Goal: Task Accomplishment & Management: Use online tool/utility

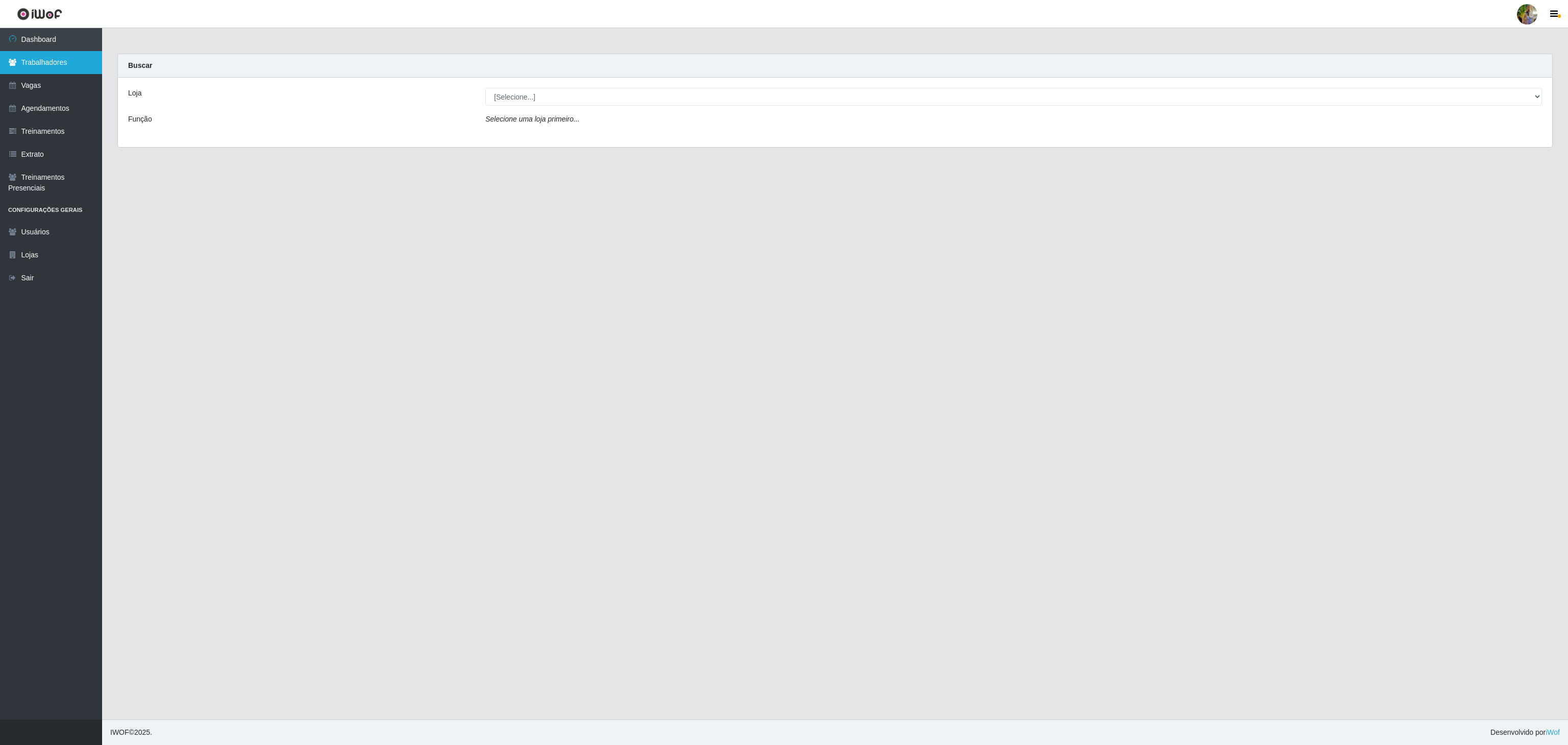
drag, startPoint x: 38, startPoint y: 57, endPoint x: 63, endPoint y: 71, distance: 28.7
click at [38, 57] on link "Trabalhadores" at bounding box center [51, 63] width 102 height 23
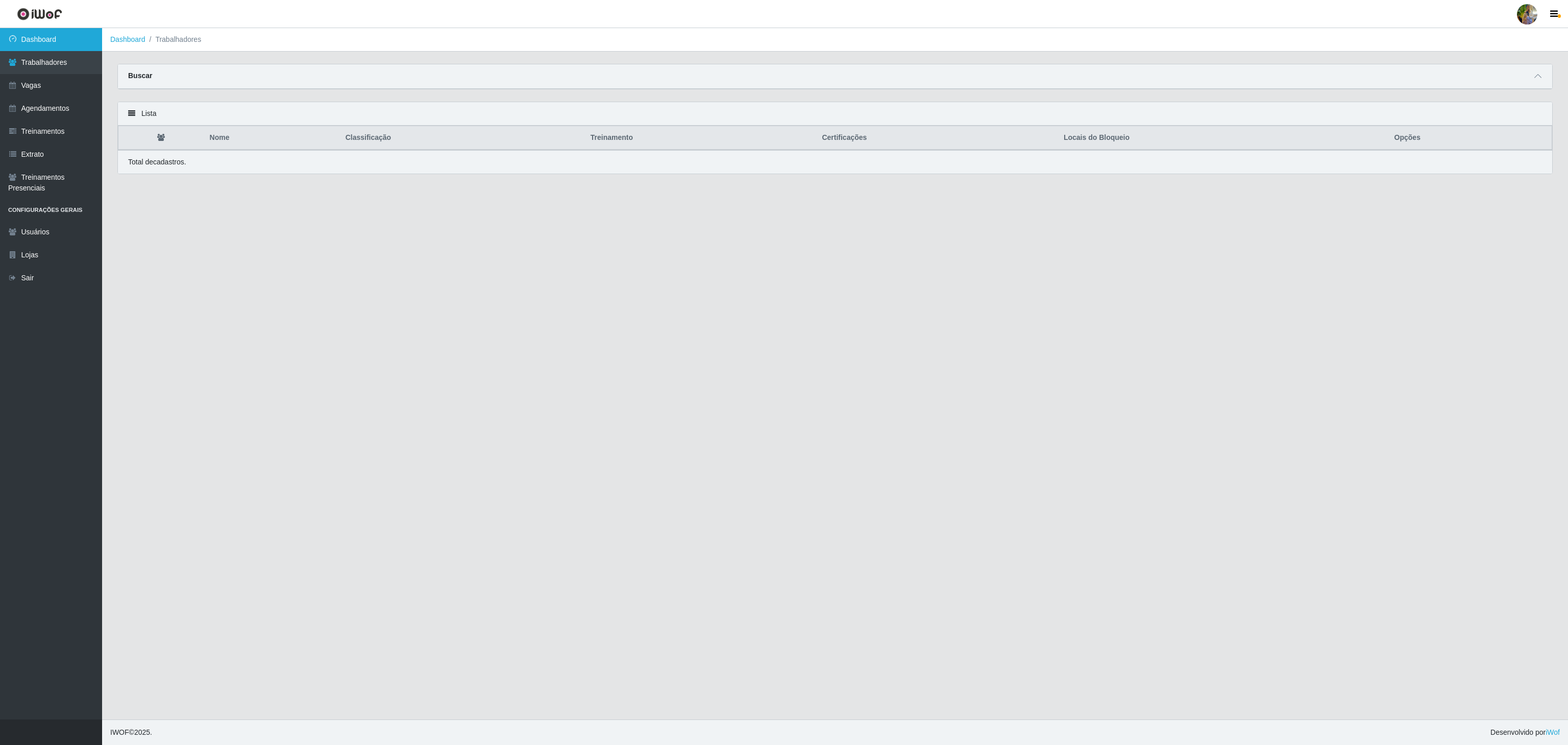
click at [50, 35] on link "Dashboard" at bounding box center [51, 40] width 102 height 23
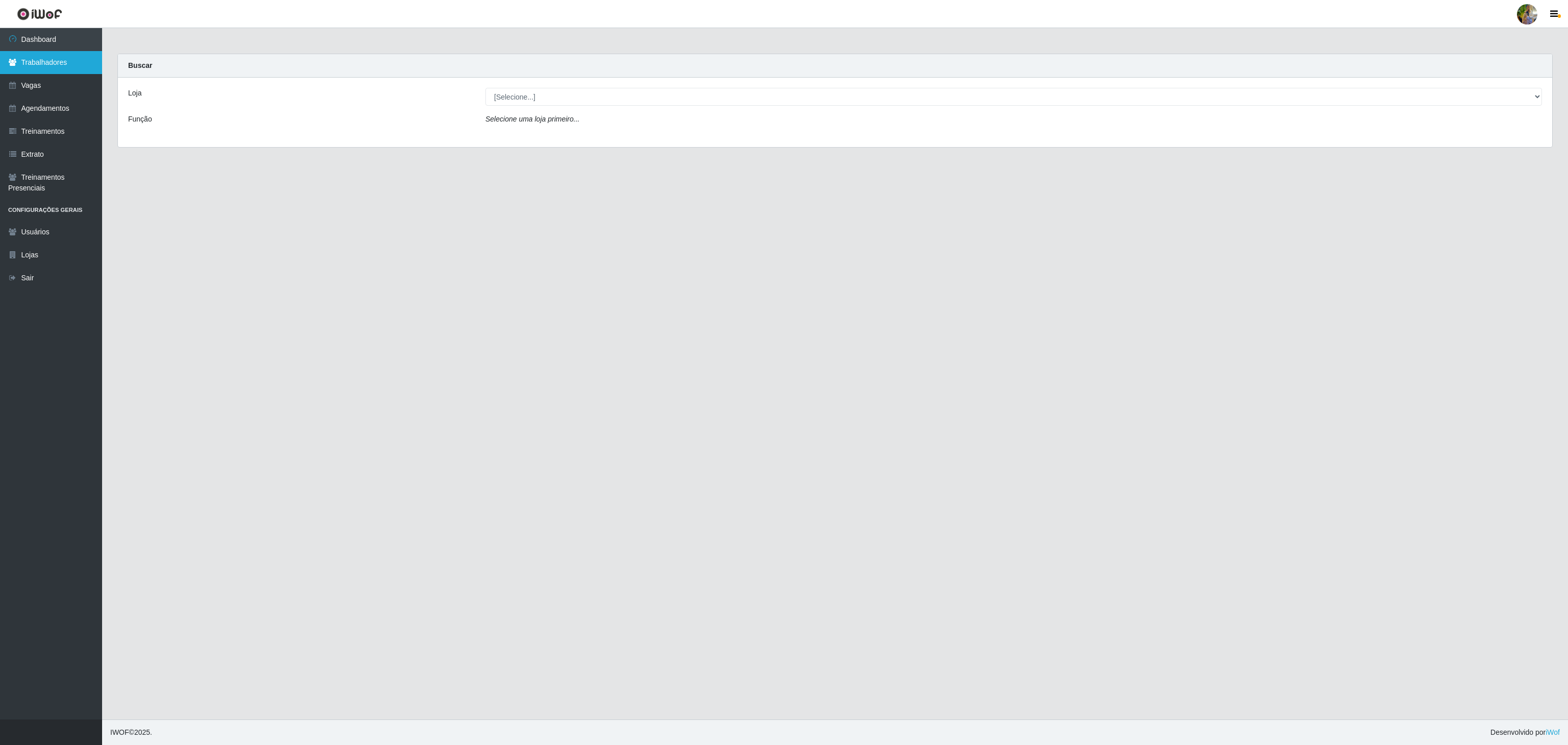
click at [60, 60] on link "Trabalhadores" at bounding box center [51, 63] width 102 height 23
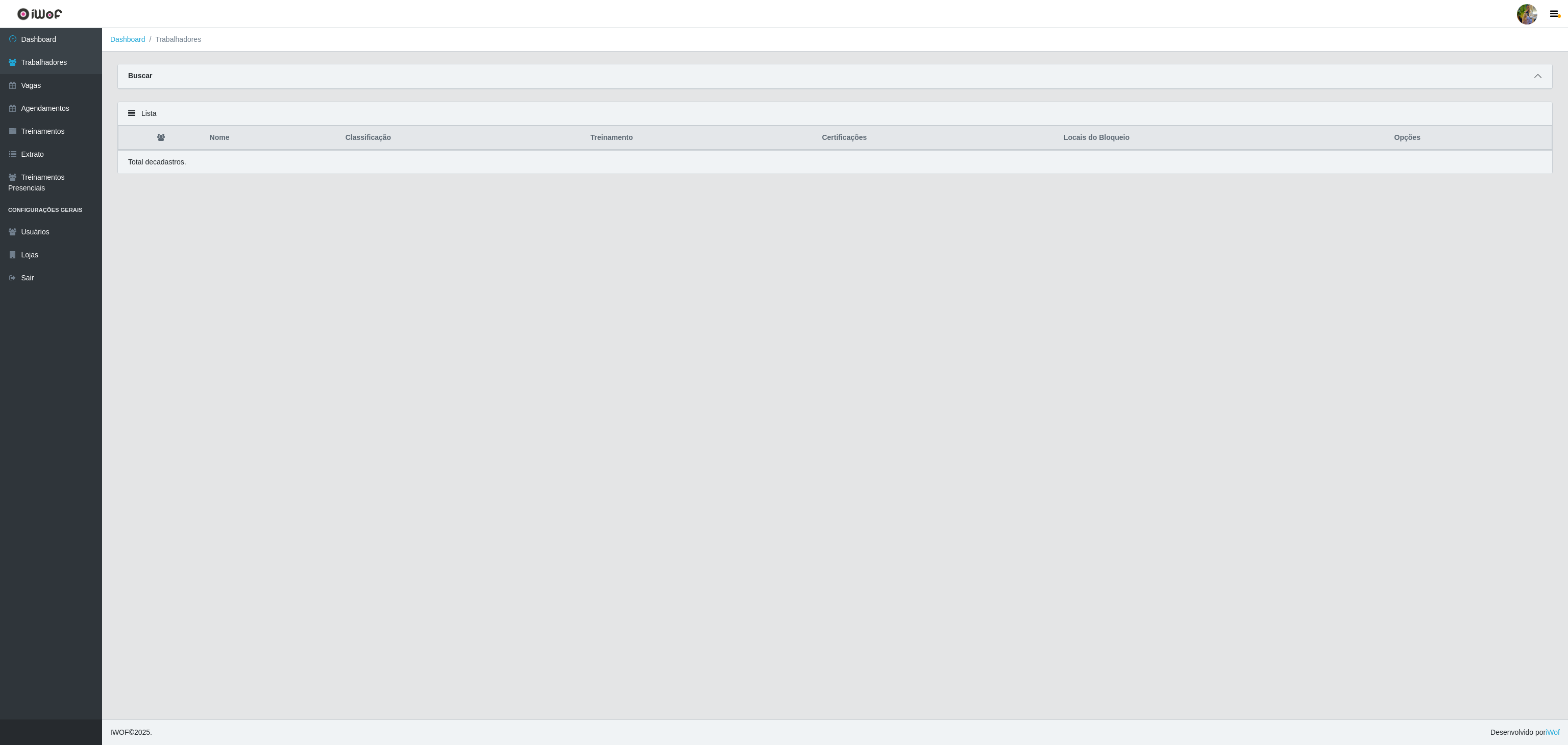
click at [1535, 74] on icon at bounding box center [1537, 76] width 7 height 7
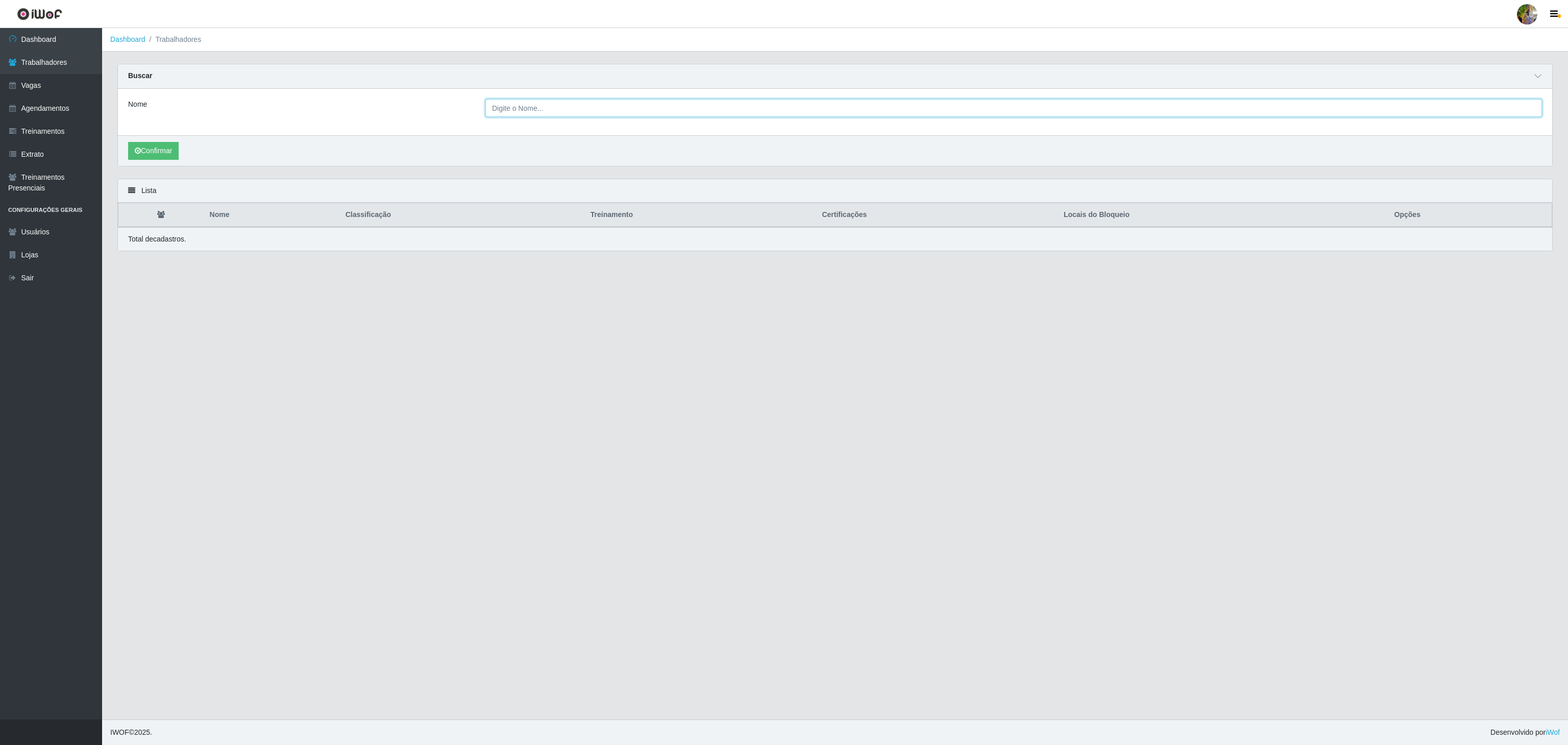
click at [697, 111] on input "Nome" at bounding box center [1013, 108] width 1057 height 18
paste input "[PERSON_NAME]"
click at [137, 155] on icon "submit" at bounding box center [138, 150] width 6 height 7
click at [159, 152] on button "Confirmar" at bounding box center [154, 151] width 51 height 18
click at [1312, 109] on input "[PERSON_NAME]" at bounding box center [1013, 108] width 1057 height 18
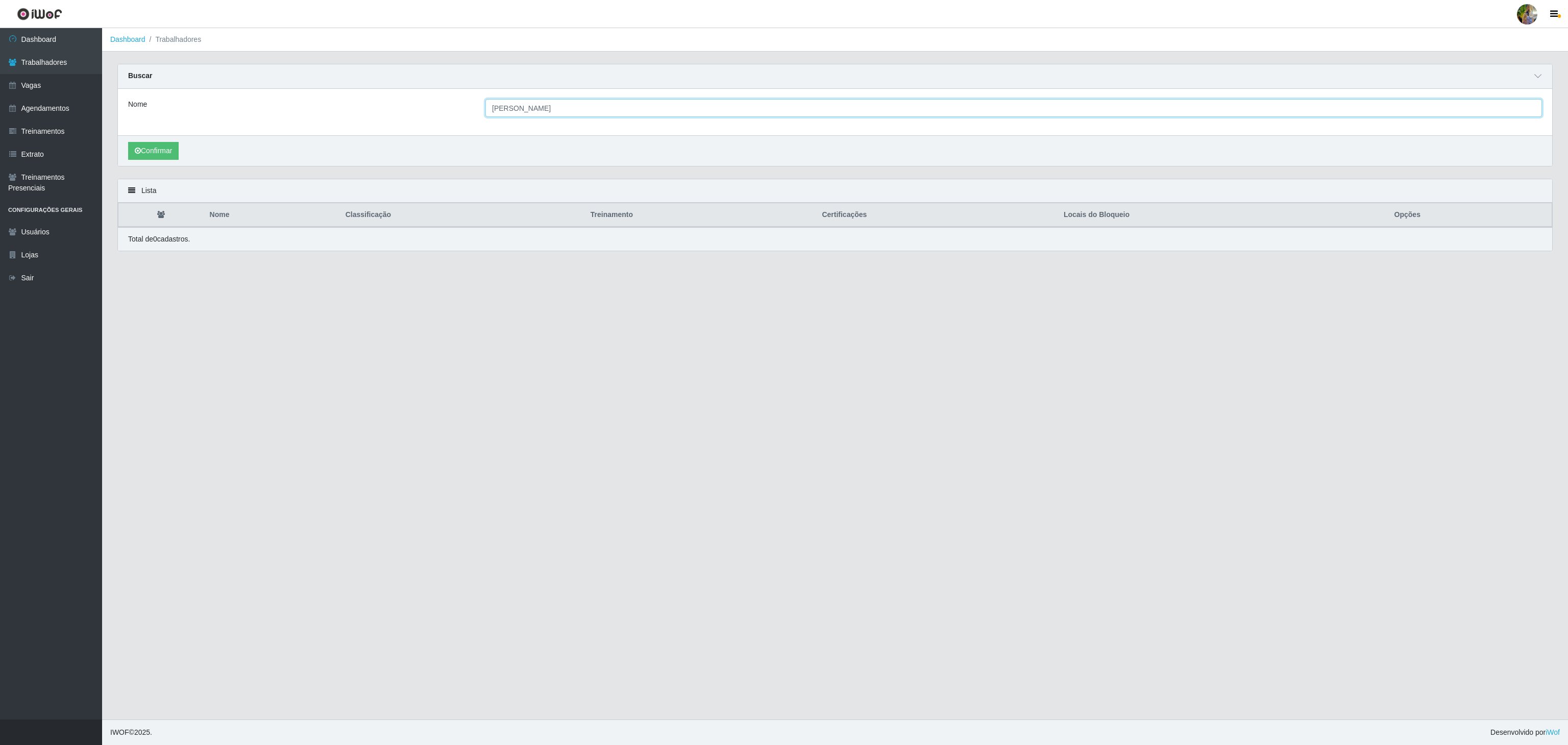
drag, startPoint x: 543, startPoint y: 106, endPoint x: 802, endPoint y: 102, distance: 259.0
click at [793, 102] on input "[PERSON_NAME]" at bounding box center [1013, 108] width 1057 height 18
type input "[PERSON_NAME]"
click at [165, 160] on button "Confirmar" at bounding box center [154, 151] width 51 height 18
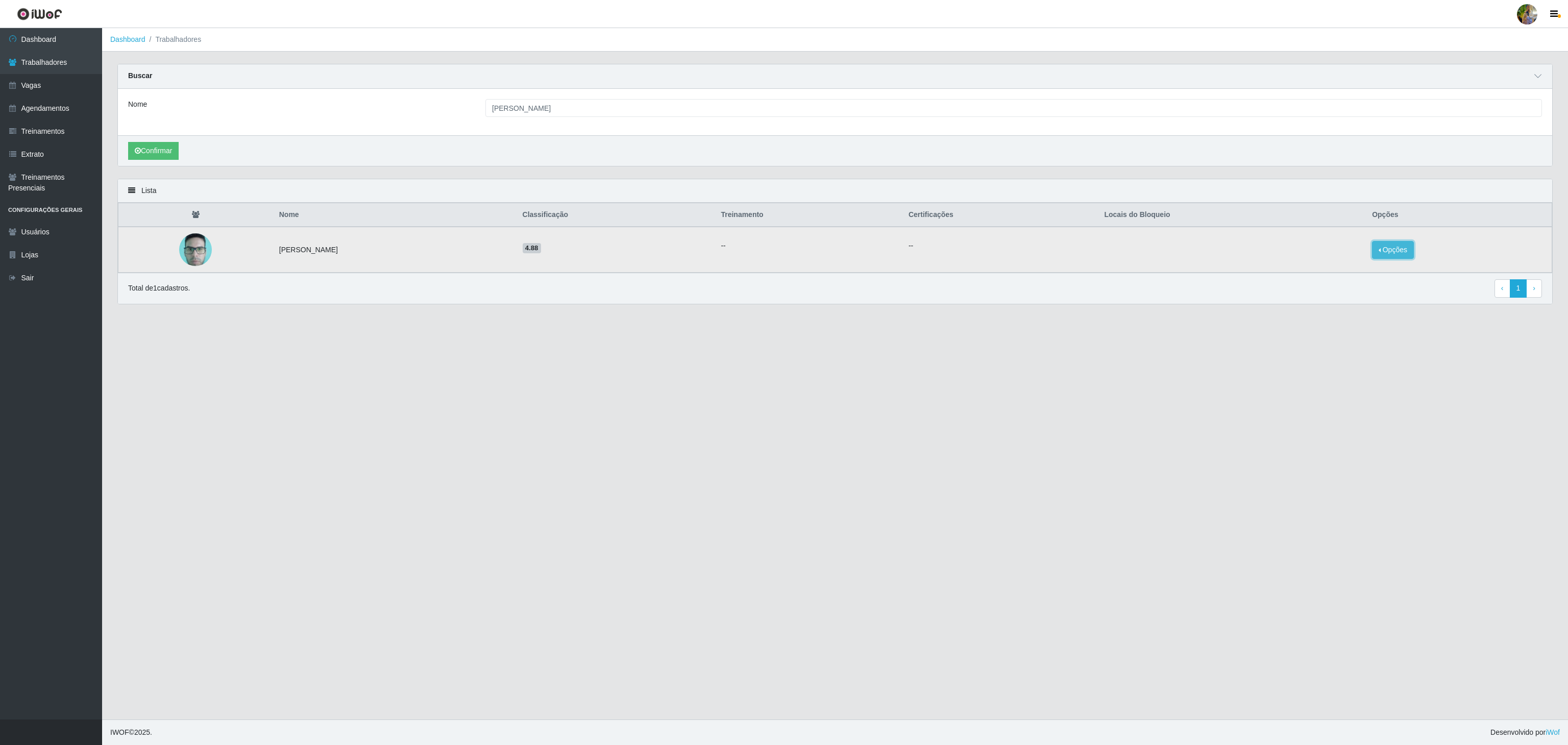
click at [1397, 259] on button "Opções" at bounding box center [1392, 250] width 42 height 18
click at [1343, 263] on button "Bloquear - Loja" at bounding box center [1329, 260] width 83 height 21
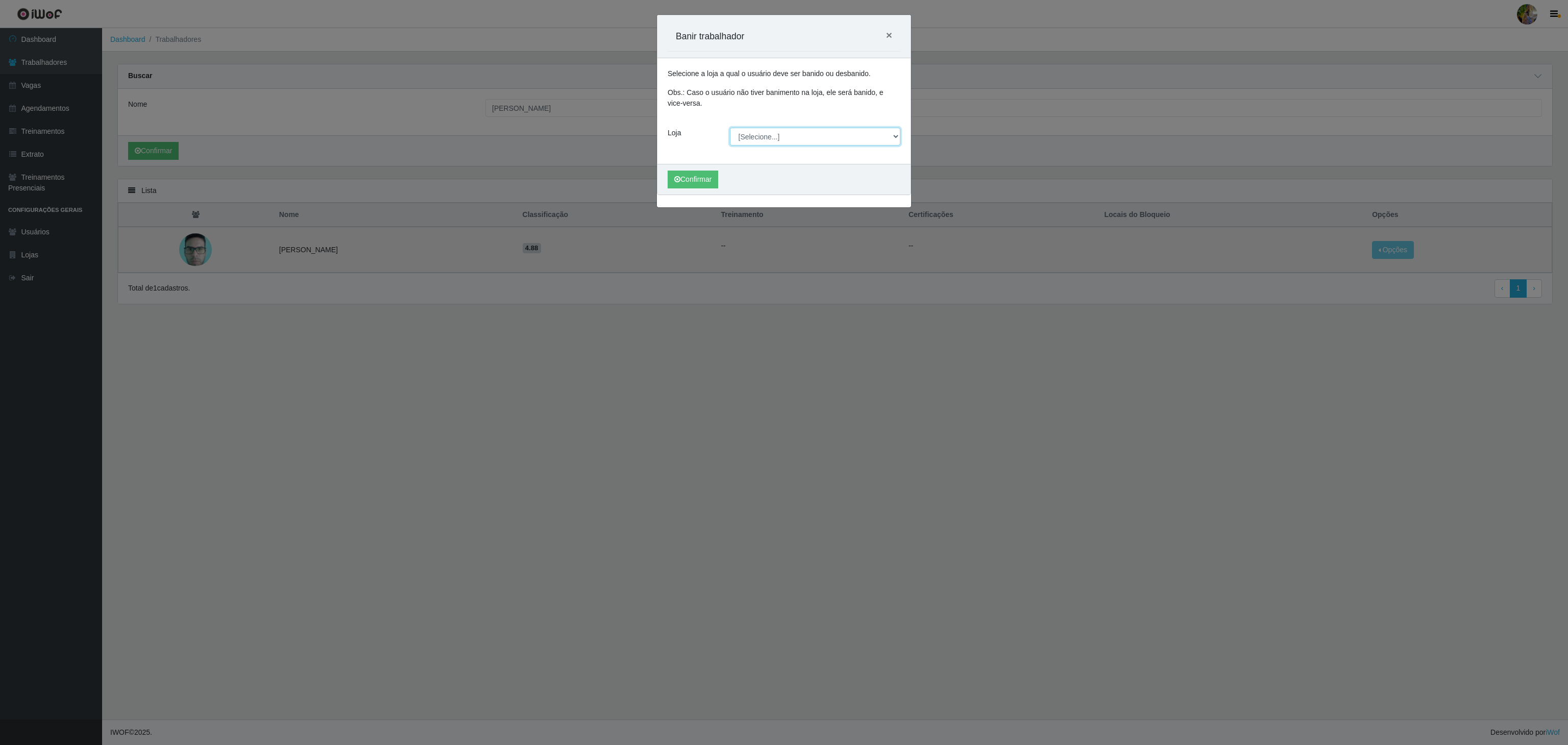
click at [773, 140] on select "[Selecione...] Atacado Vem - [GEOGRAPHIC_DATA] 30 Laranjeiras Velha Atacado Vem…" at bounding box center [816, 136] width 171 height 18
select select "470"
click at [730, 128] on select "[Selecione...] Atacado Vem - [GEOGRAPHIC_DATA] 30 Laranjeiras Velha Atacado Vem…" at bounding box center [816, 136] width 171 height 18
click at [698, 174] on button "Confirmar" at bounding box center [693, 179] width 51 height 18
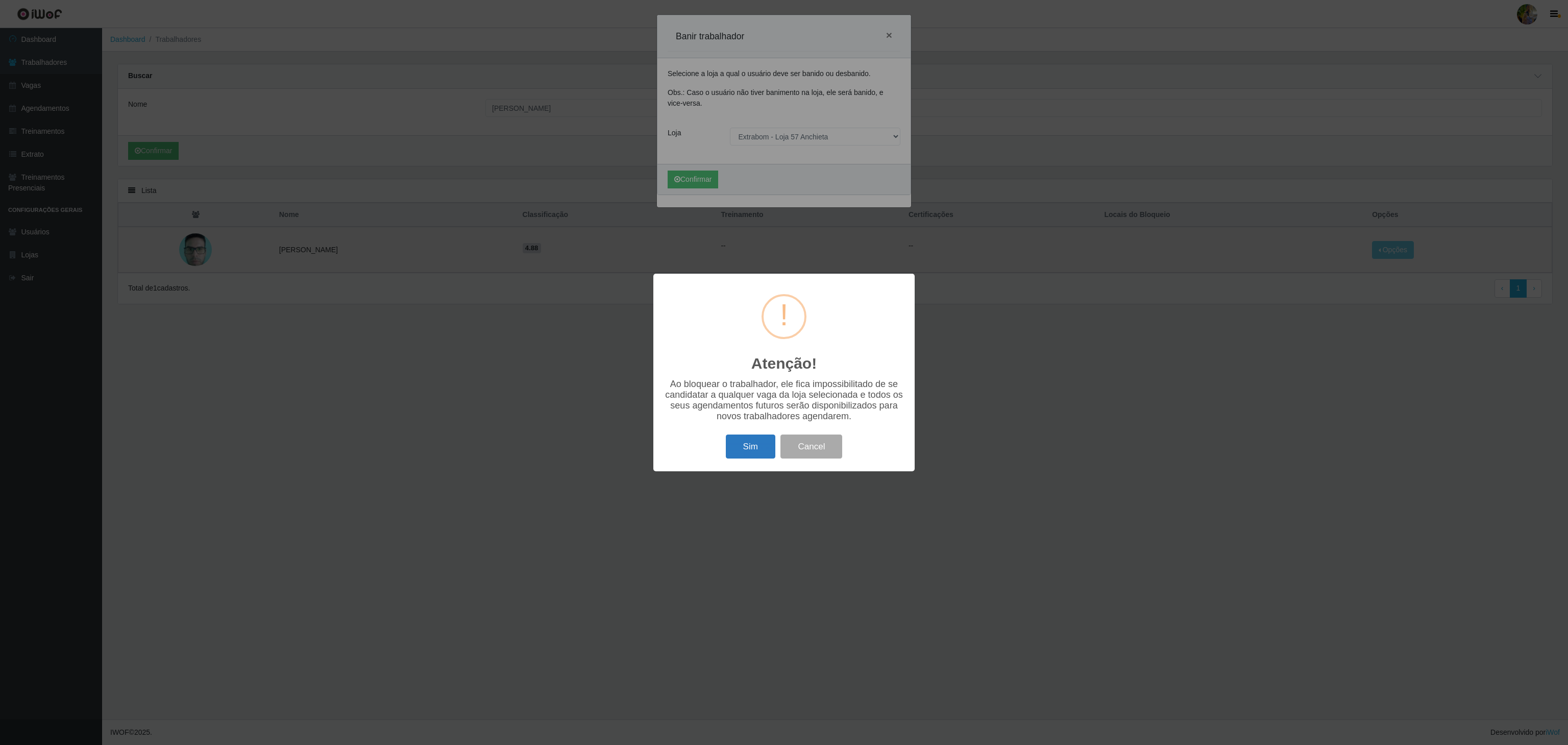
click at [751, 459] on button "Sim" at bounding box center [750, 446] width 50 height 24
